Goal: Find specific page/section: Find specific page/section

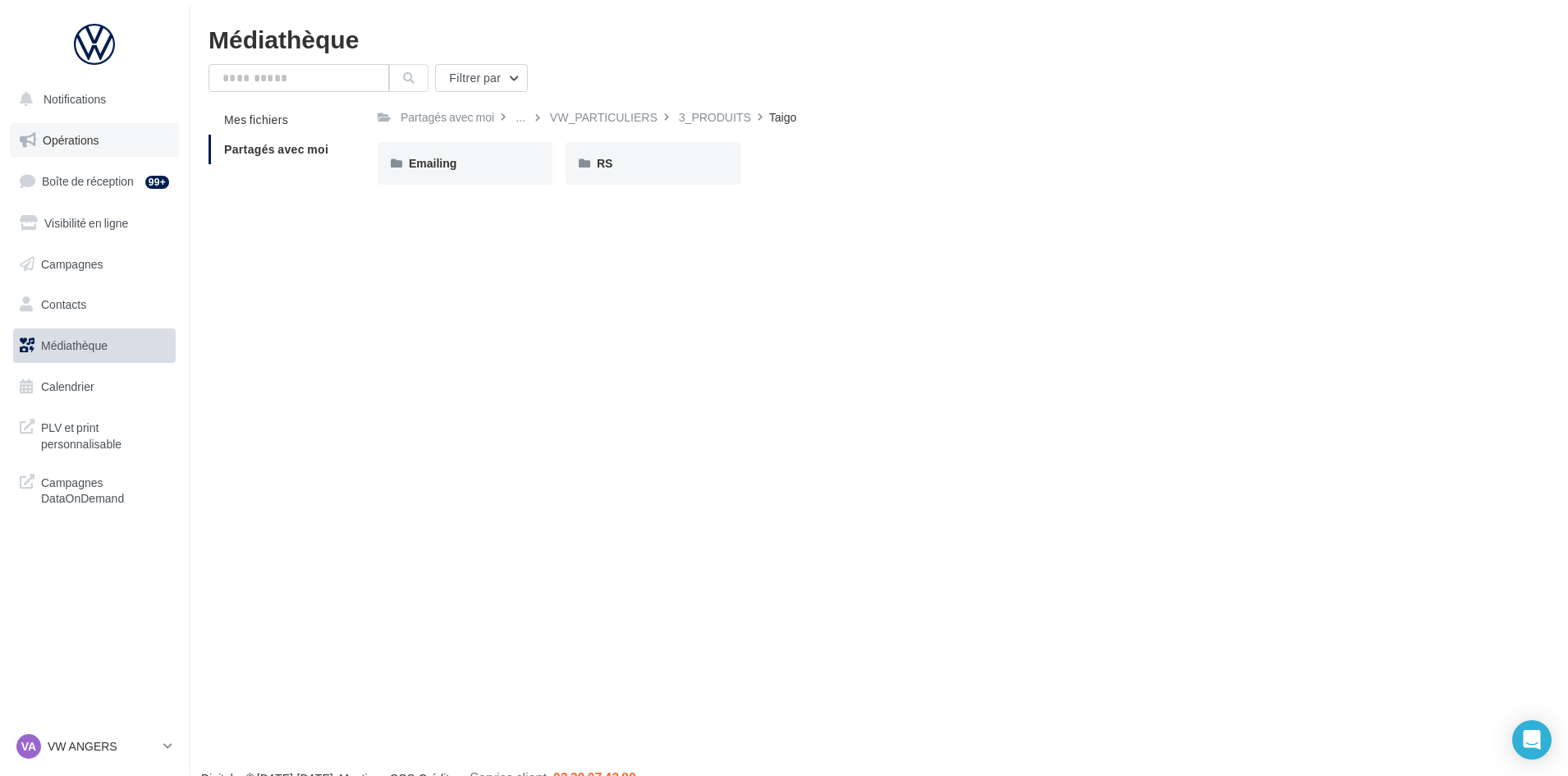
click at [107, 141] on link "Opérations" at bounding box center [94, 141] width 169 height 35
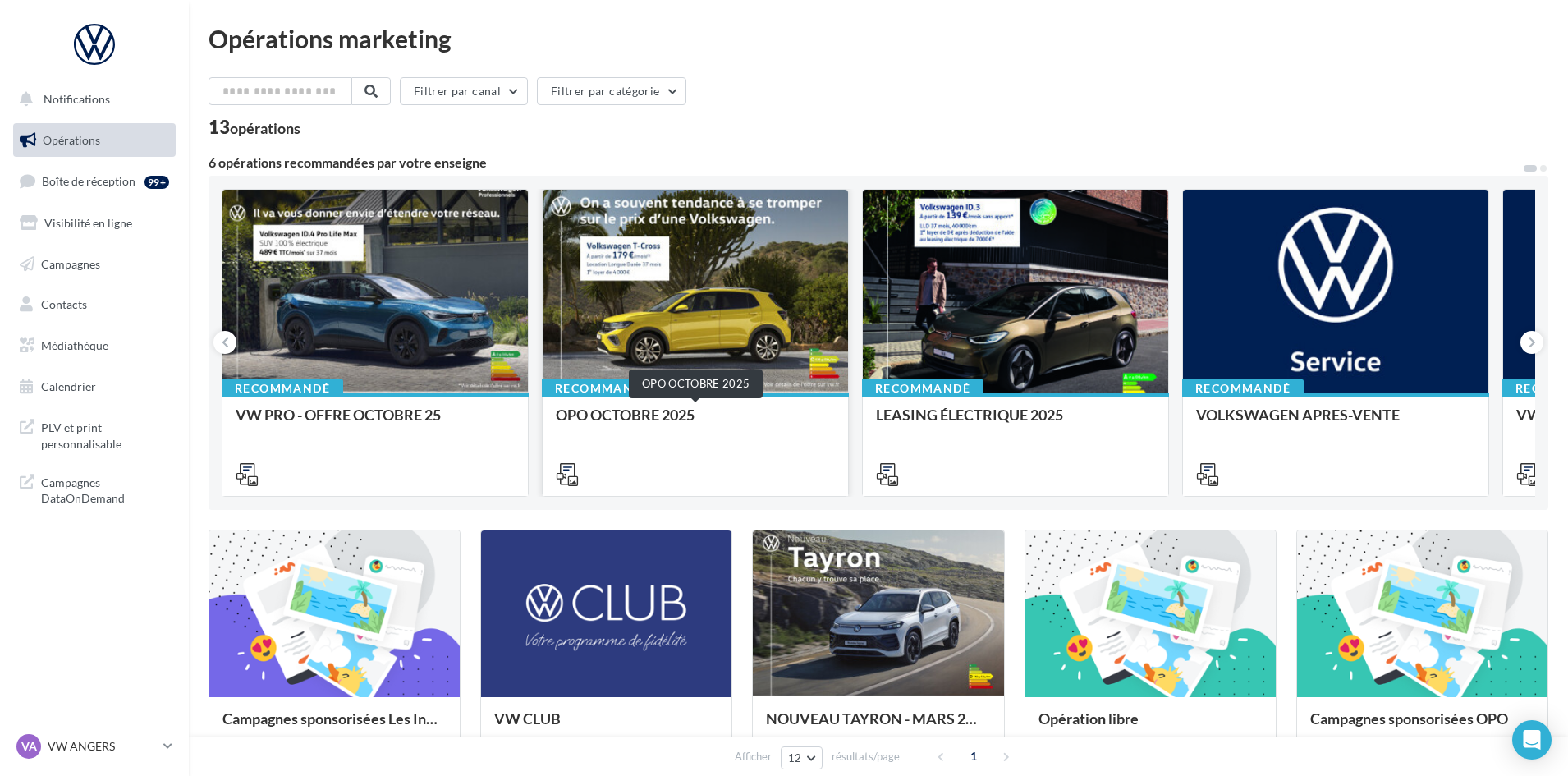
click at [624, 413] on div "OPO OCTOBRE 2025" at bounding box center [695, 423] width 279 height 33
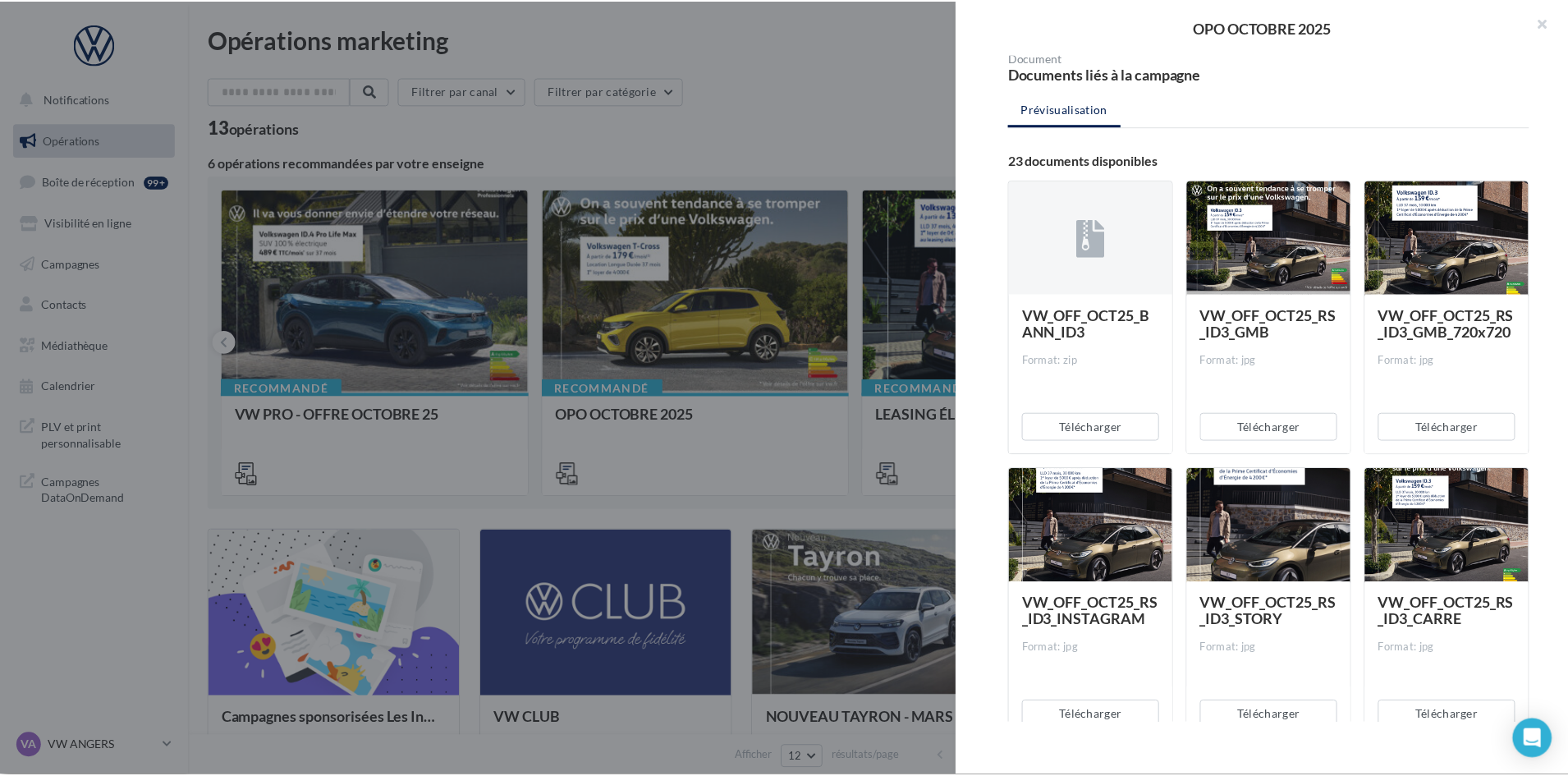
scroll to position [164, 0]
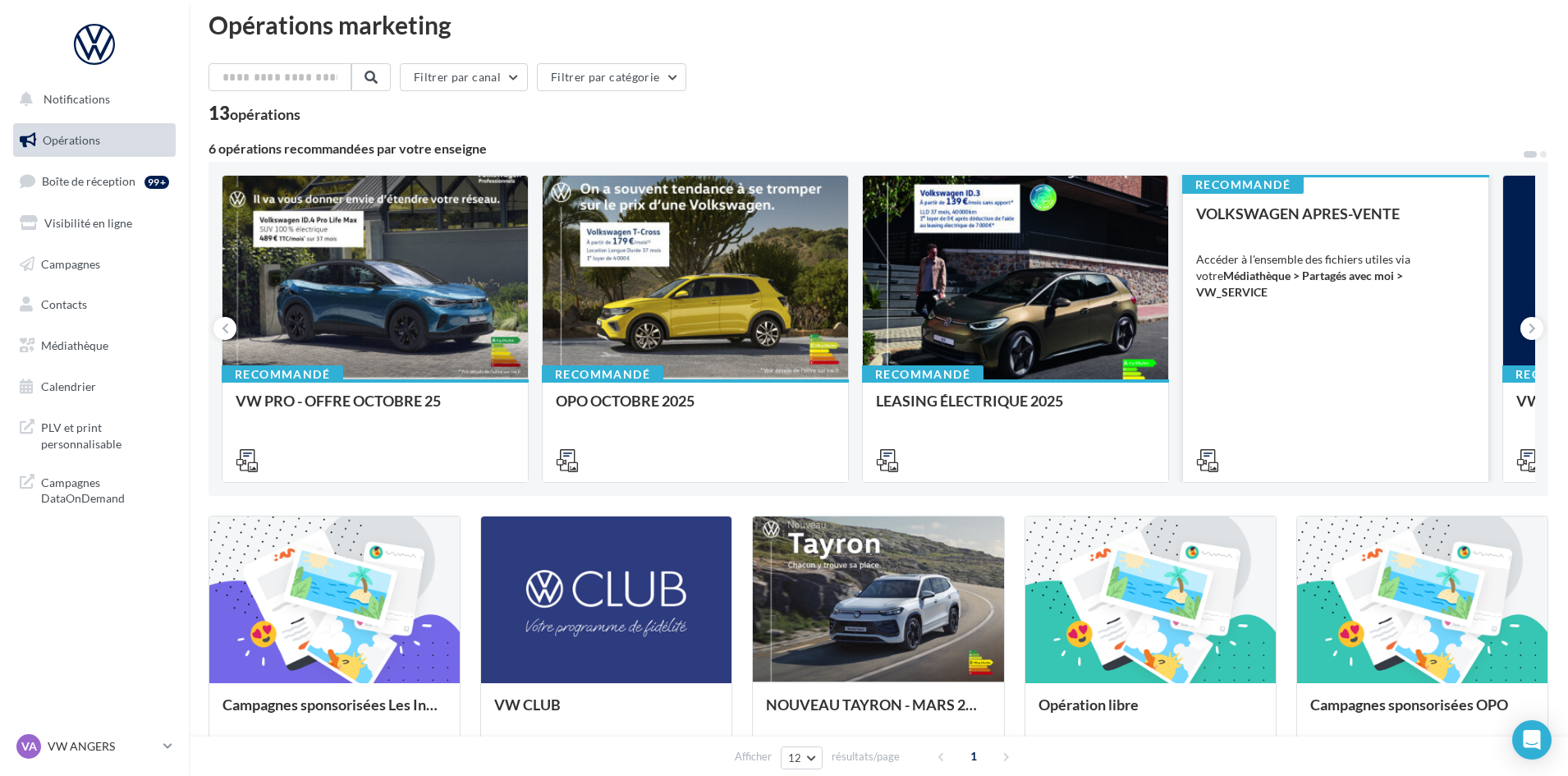
scroll to position [0, 0]
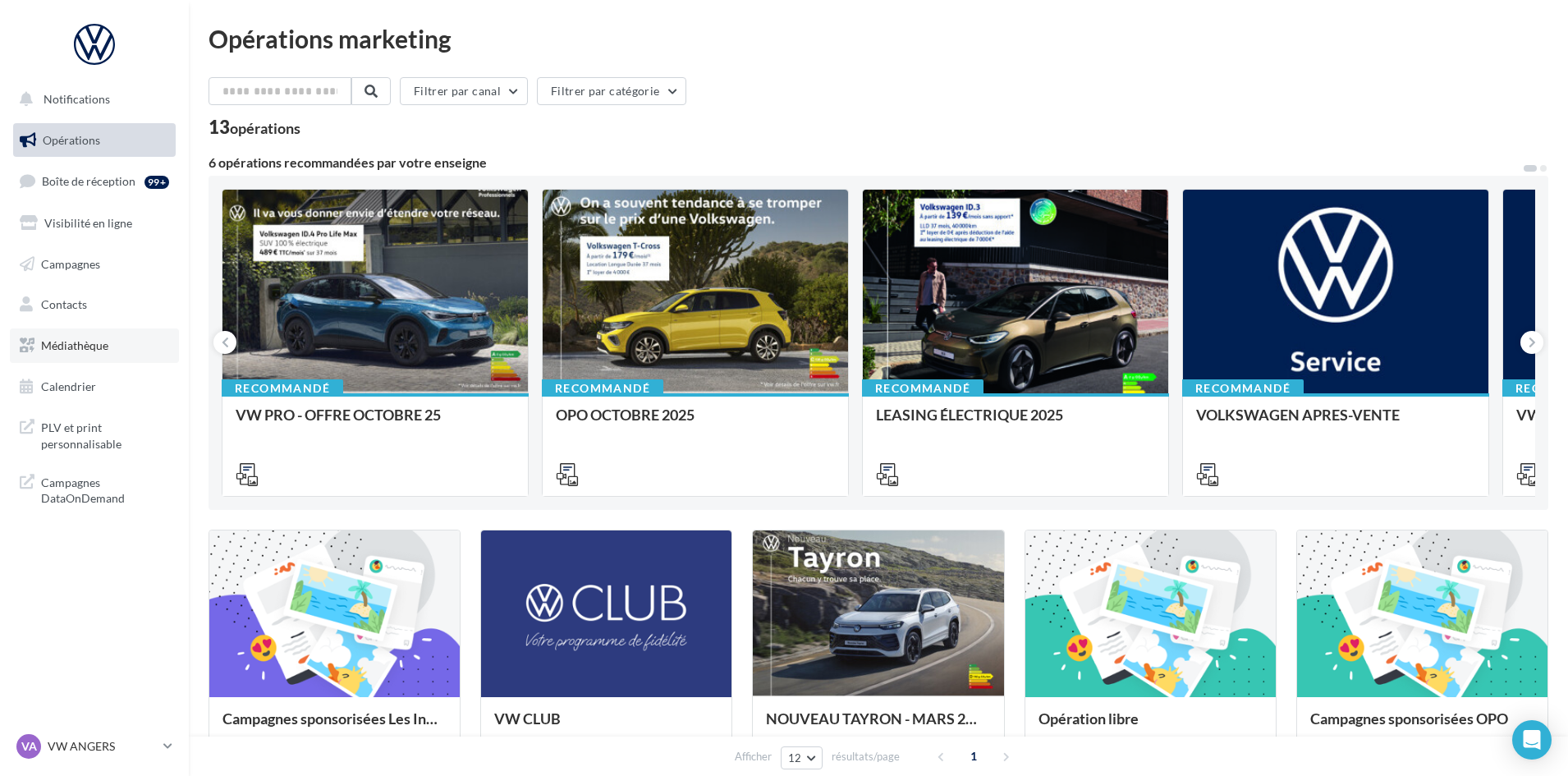
click at [60, 361] on link "Médiathèque" at bounding box center [94, 346] width 169 height 35
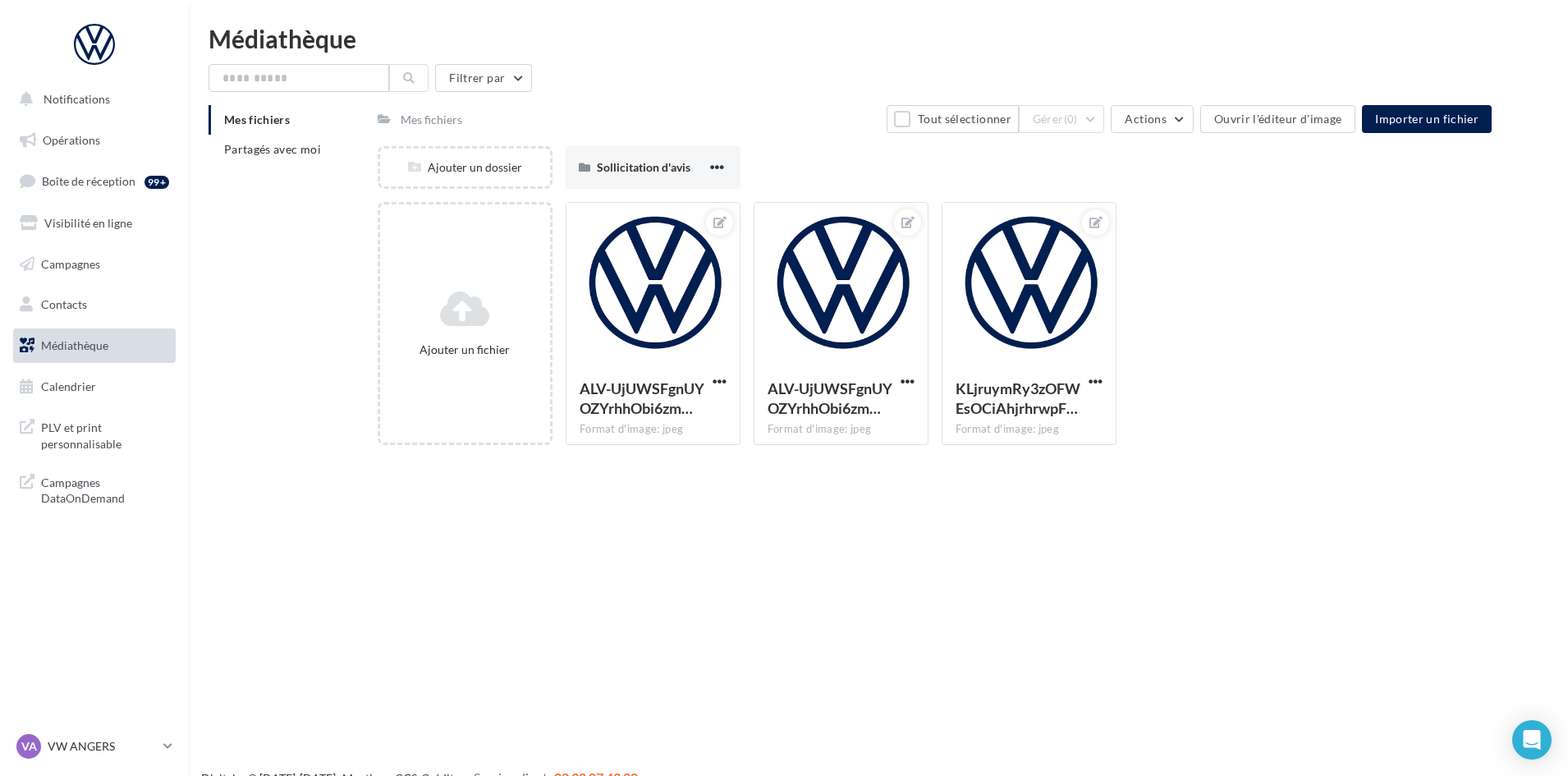
click at [272, 132] on li "Mes fichiers" at bounding box center [286, 120] width 156 height 30
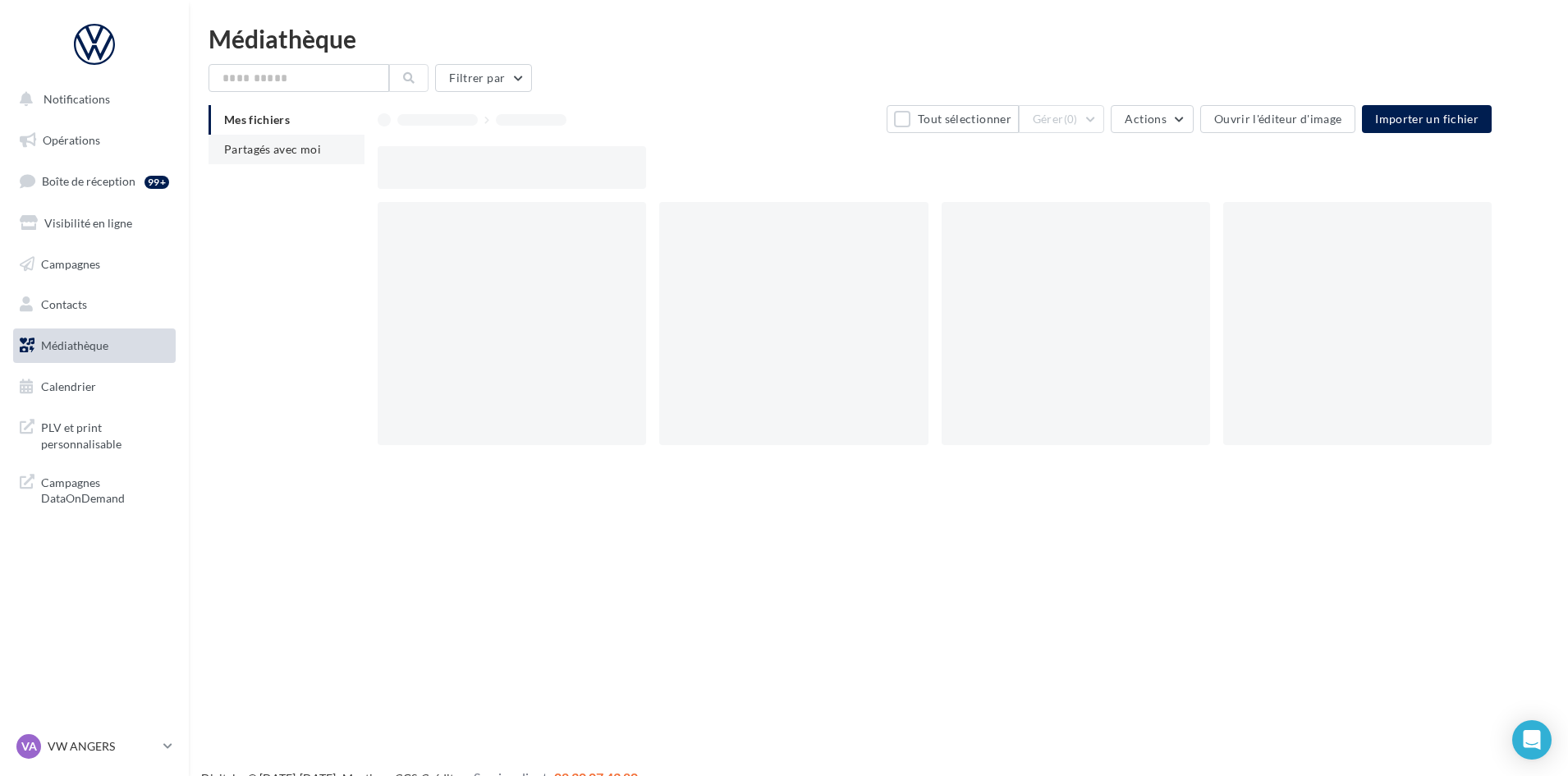
click at [276, 139] on li "Partagés avec moi" at bounding box center [286, 150] width 156 height 30
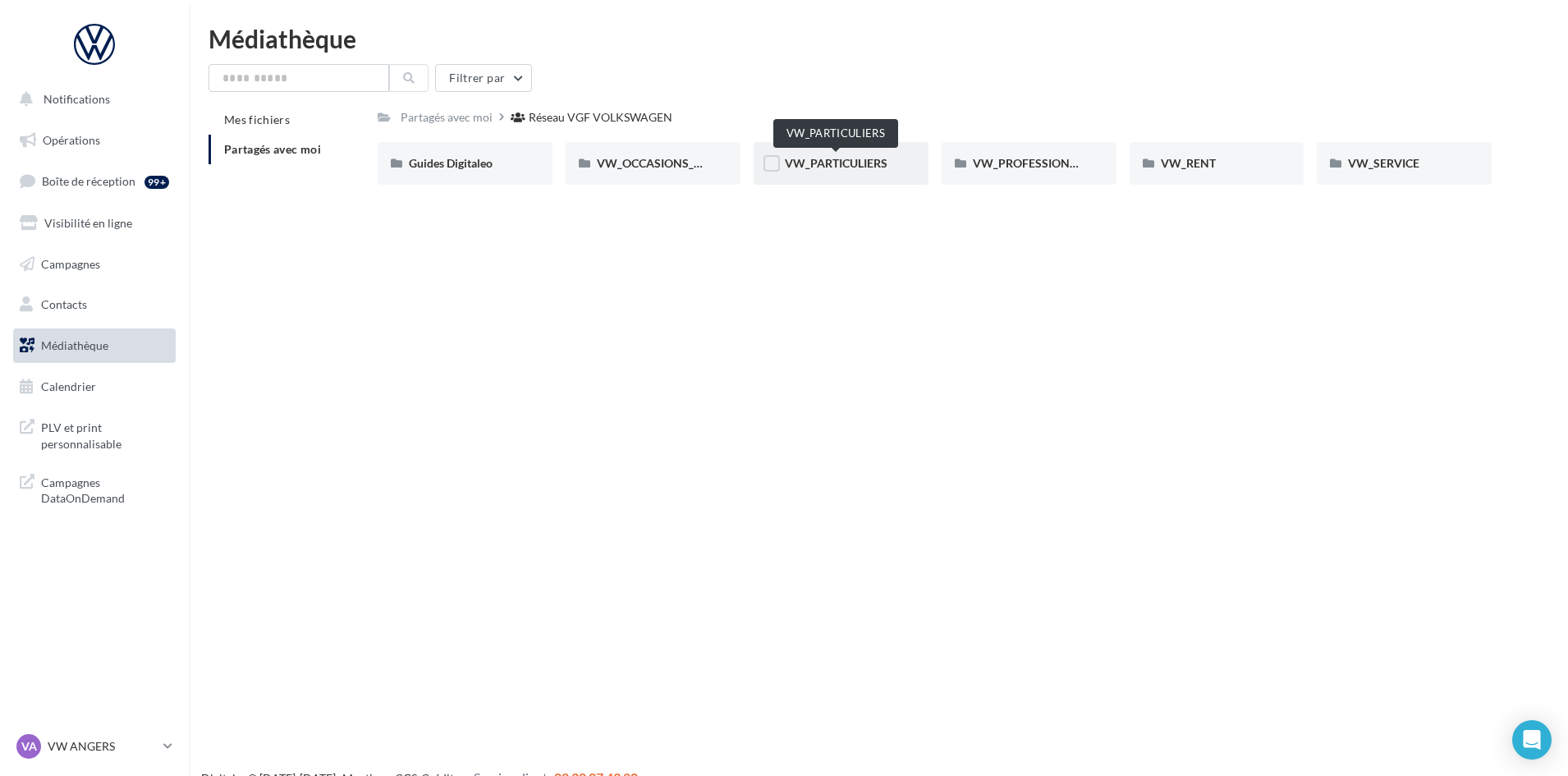
click at [802, 164] on span "VW_PARTICULIERS" at bounding box center [836, 162] width 103 height 14
